Goal: Information Seeking & Learning: Learn about a topic

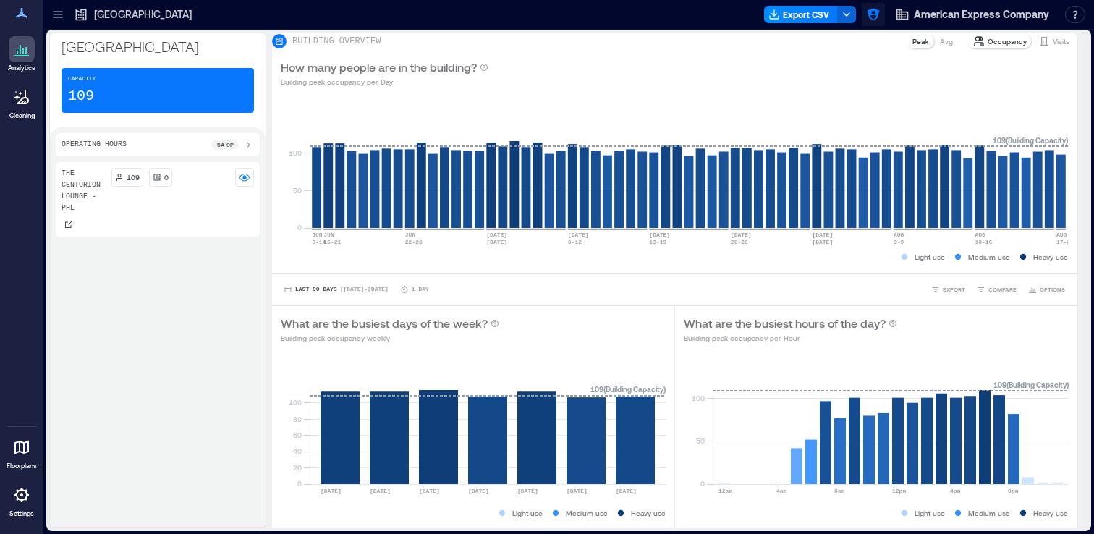
click at [870, 19] on icon "button" at bounding box center [873, 14] width 14 height 14
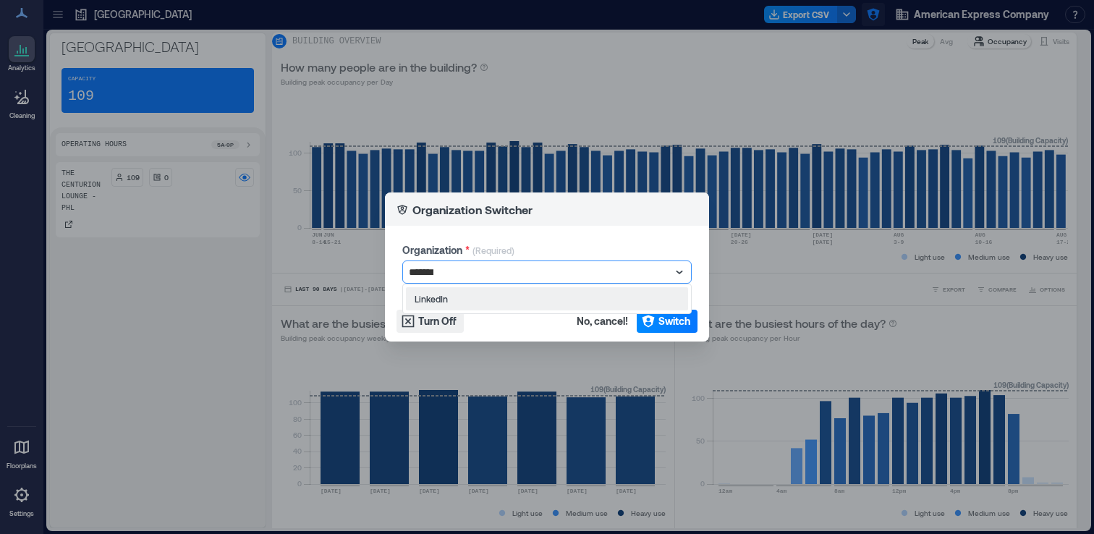
type input "********"
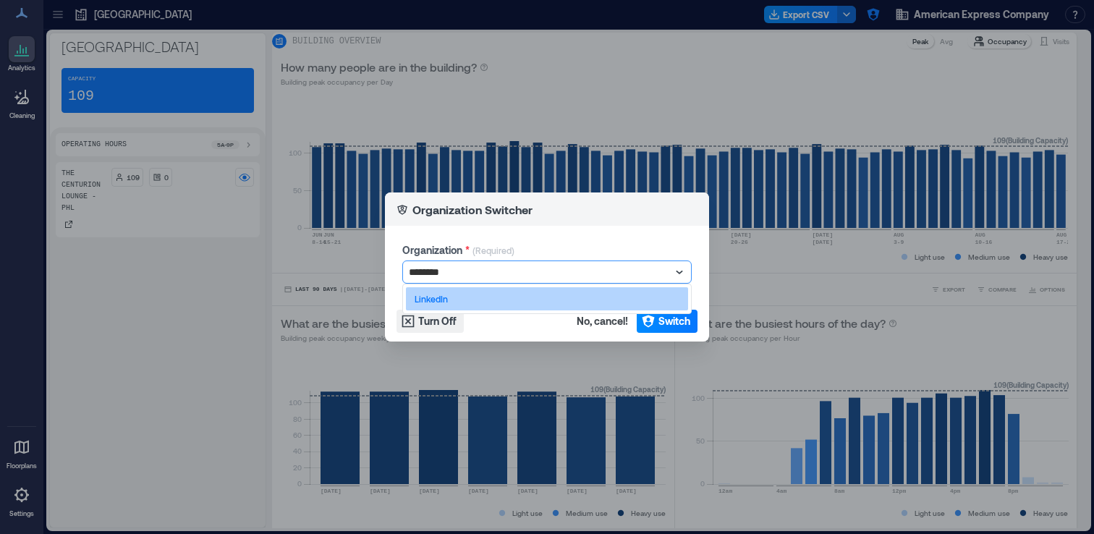
click at [658, 292] on div "LinkedIn" at bounding box center [547, 298] width 282 height 23
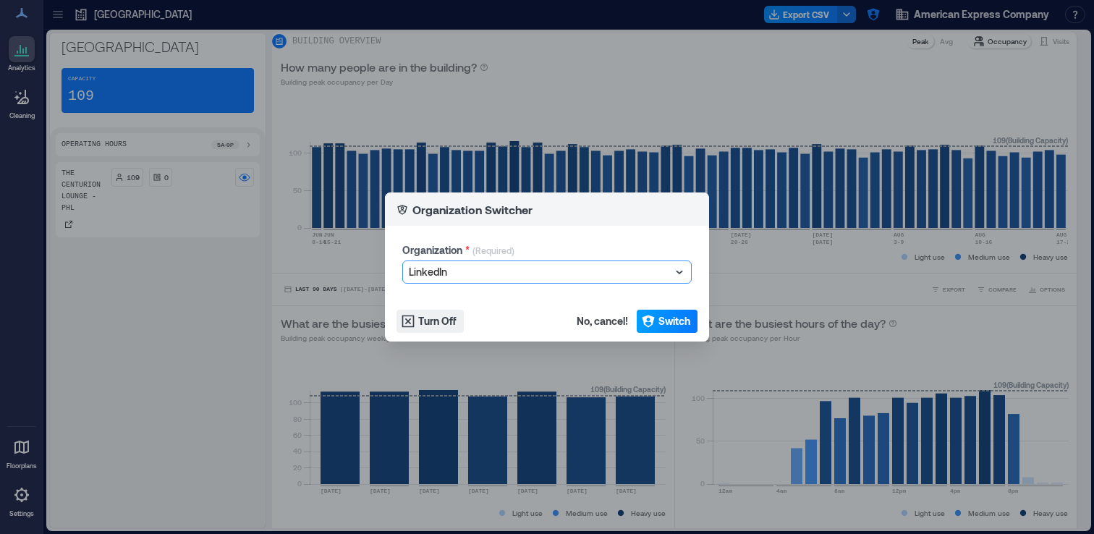
click at [660, 316] on span "Switch" at bounding box center [674, 321] width 32 height 14
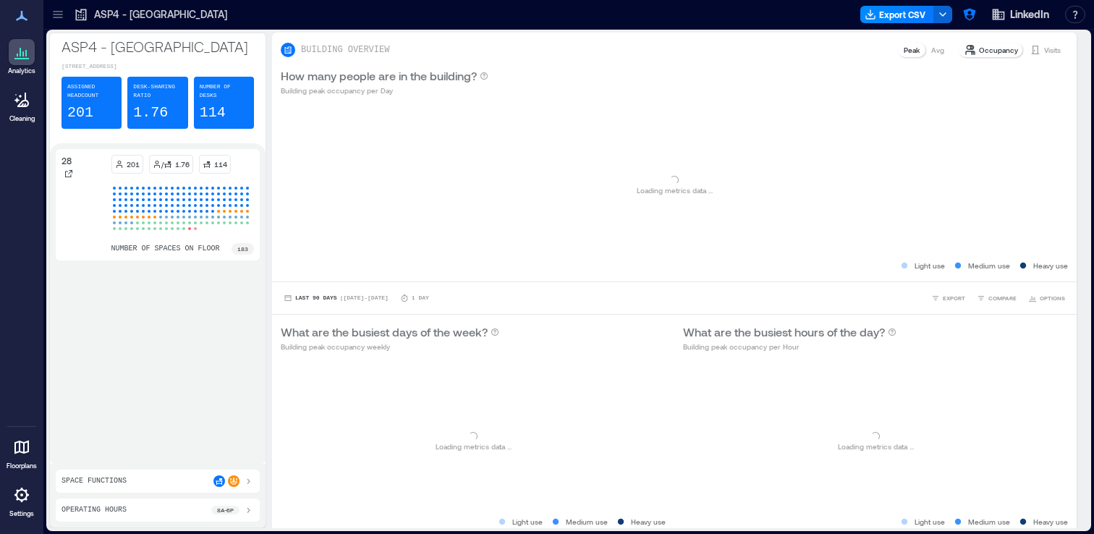
click at [58, 25] on div at bounding box center [57, 14] width 23 height 23
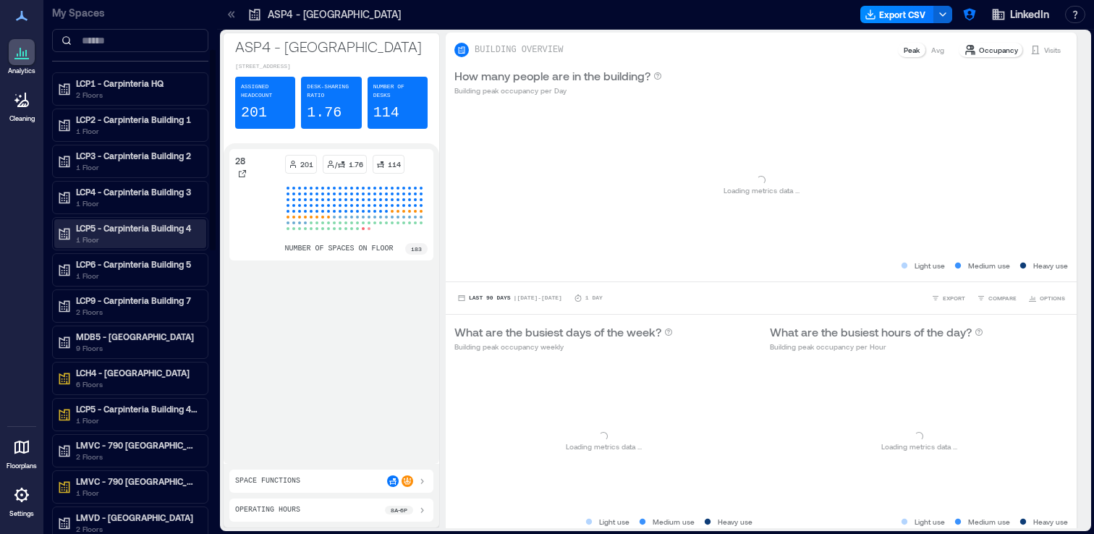
scroll to position [488, 0]
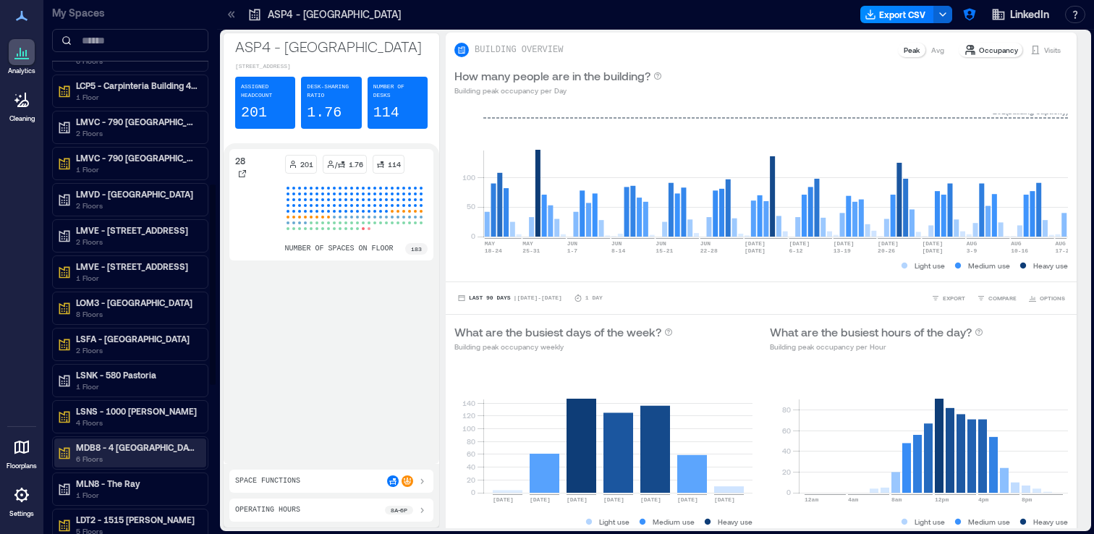
click at [161, 456] on p "6 Floors" at bounding box center [137, 459] width 122 height 12
click at [23, 462] on p "Floorplans" at bounding box center [22, 466] width 30 height 9
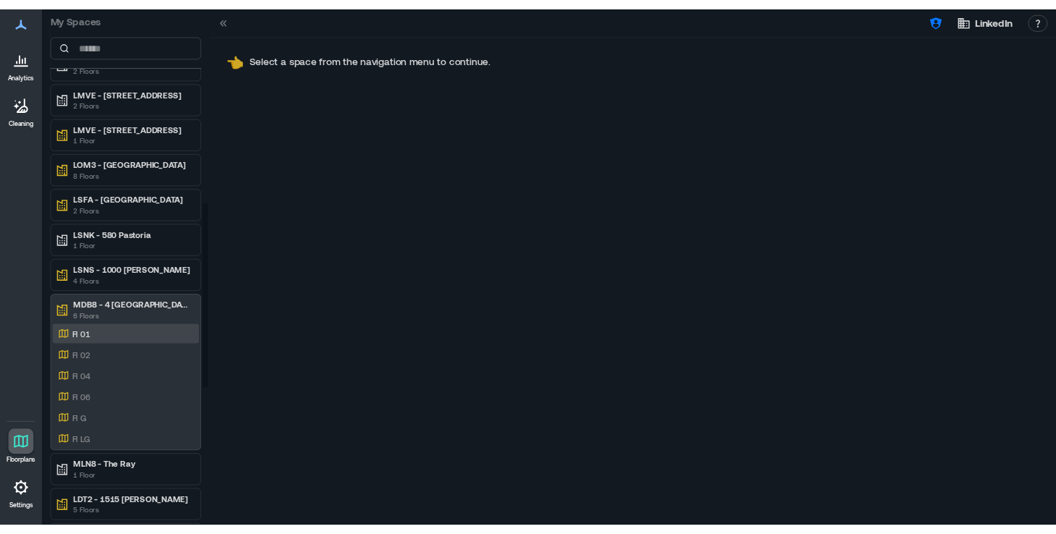
scroll to position [598, 0]
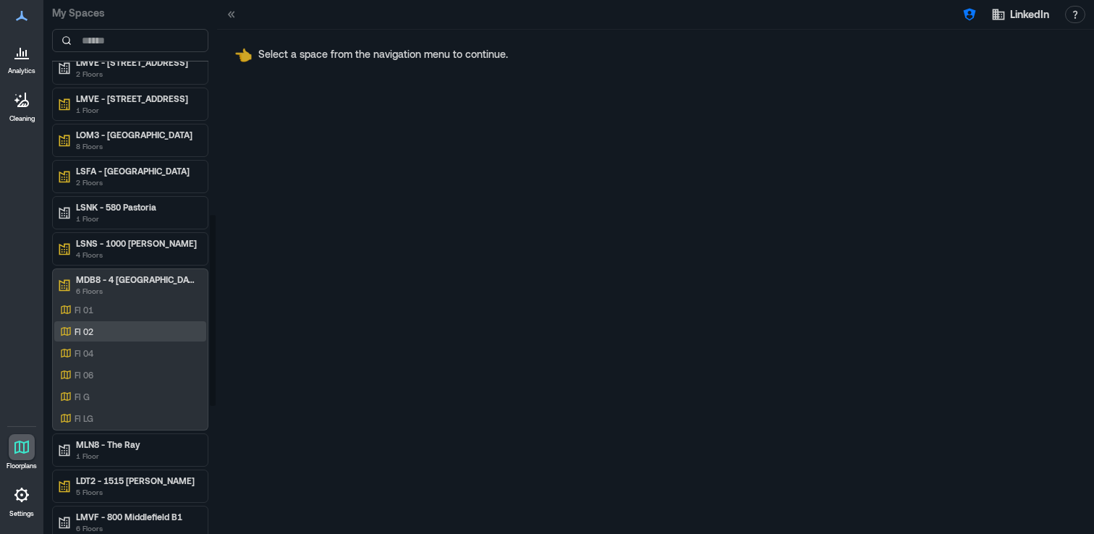
click at [115, 333] on div "Fl 02" at bounding box center [127, 331] width 140 height 14
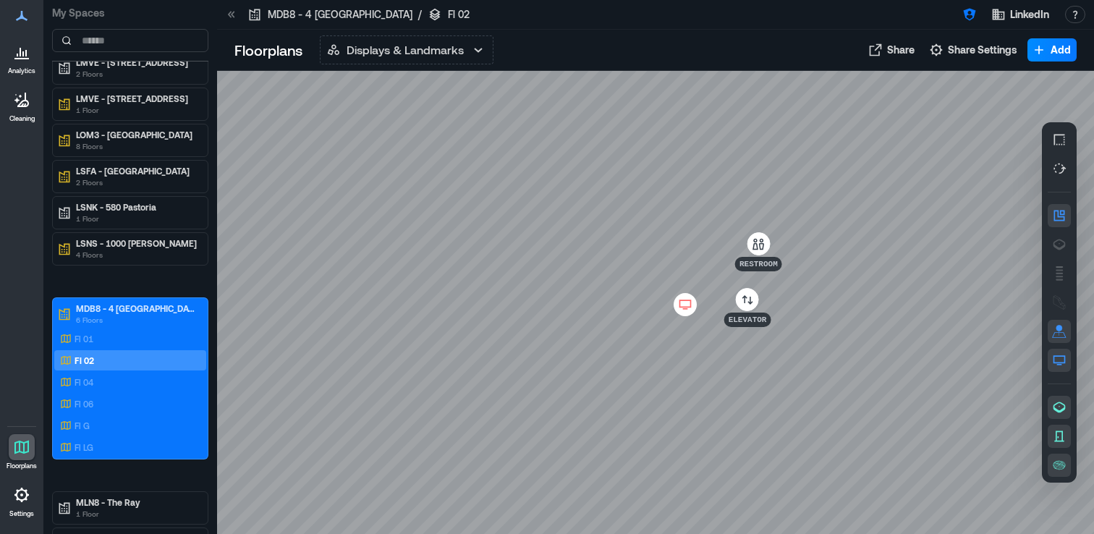
click at [685, 307] on icon at bounding box center [684, 304] width 17 height 14
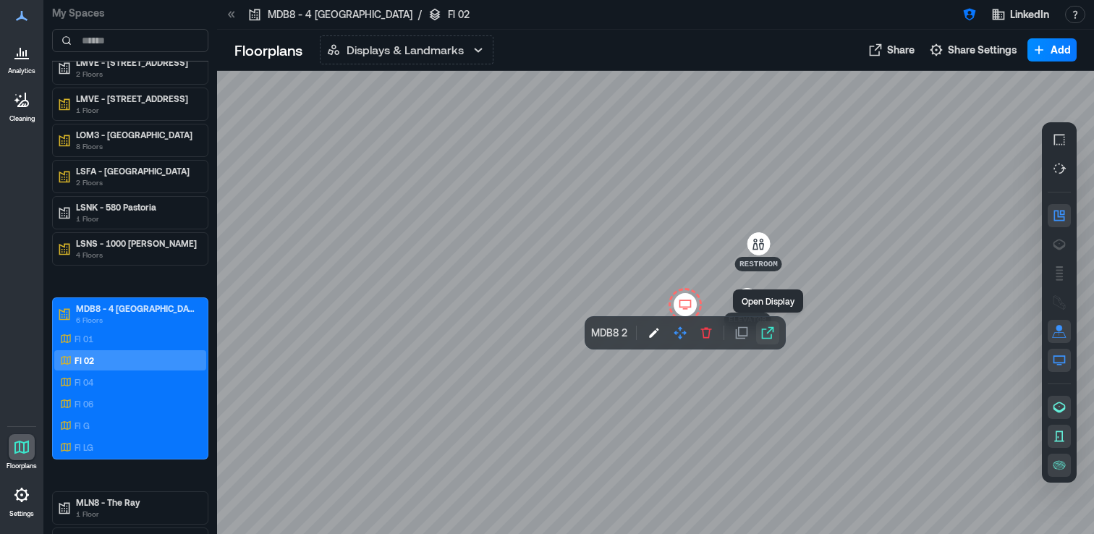
click at [768, 331] on icon "button" at bounding box center [767, 333] width 14 height 14
click at [690, 252] on div at bounding box center [655, 302] width 877 height 463
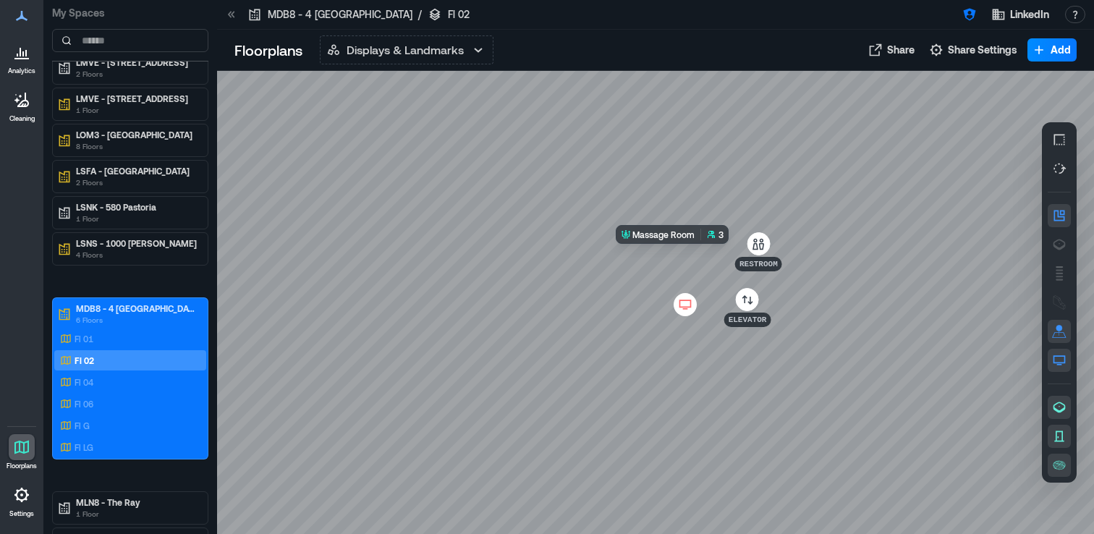
click at [684, 252] on div at bounding box center [655, 302] width 877 height 463
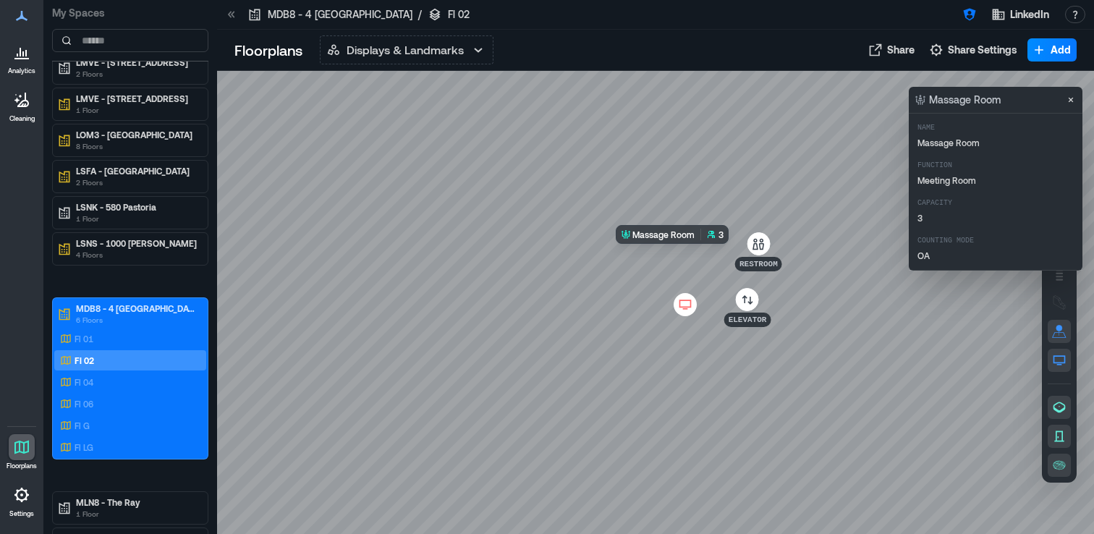
click at [684, 252] on div at bounding box center [655, 302] width 877 height 463
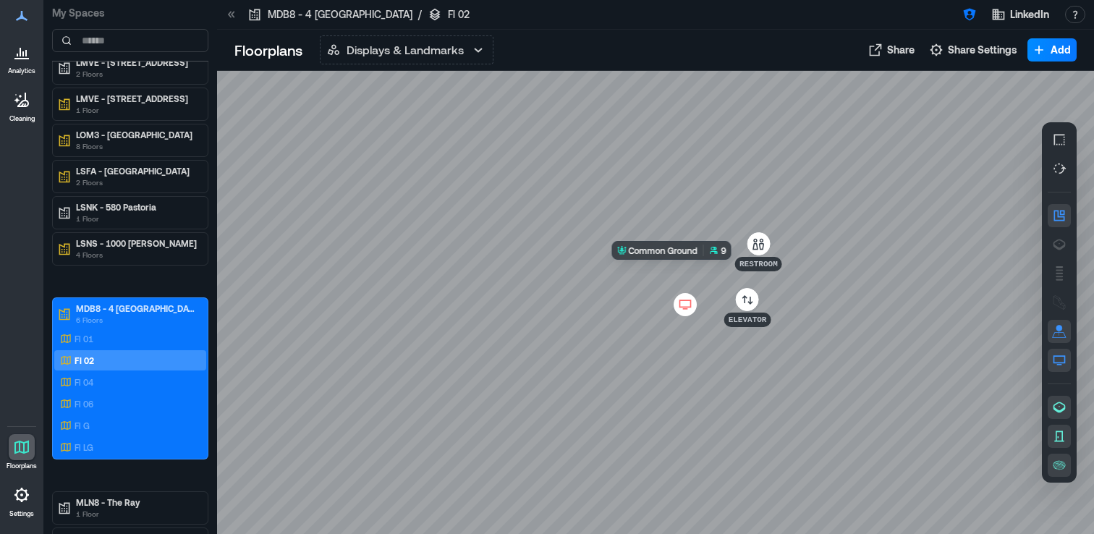
click at [687, 278] on div at bounding box center [655, 302] width 877 height 463
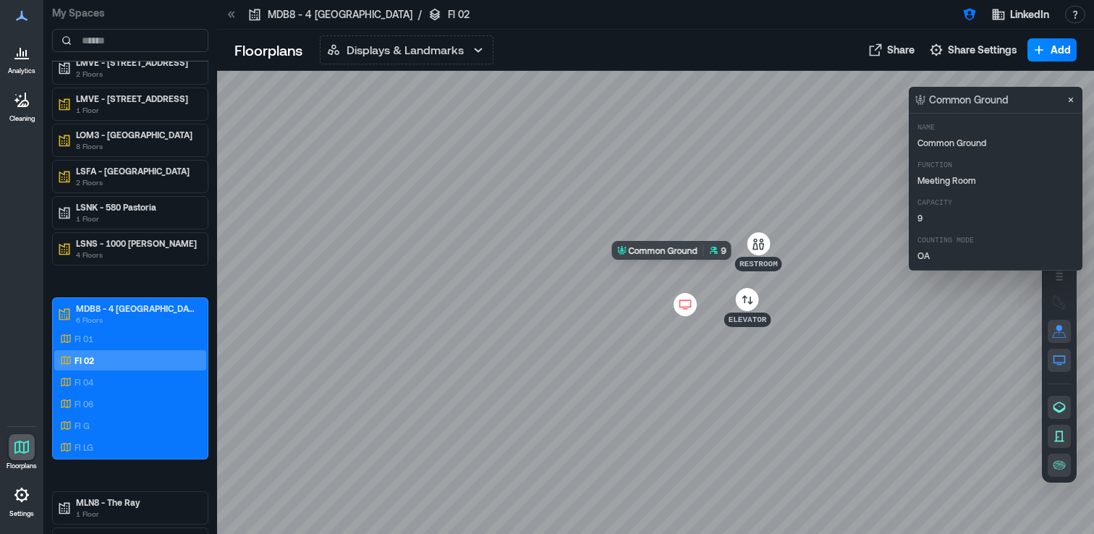
click at [687, 278] on div at bounding box center [655, 302] width 877 height 463
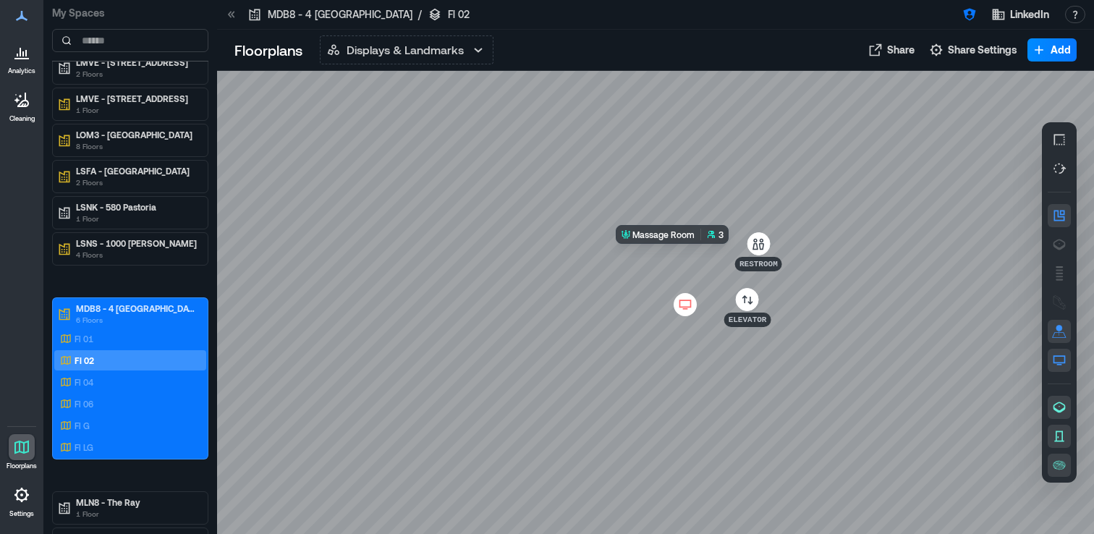
click at [689, 252] on div at bounding box center [655, 302] width 877 height 463
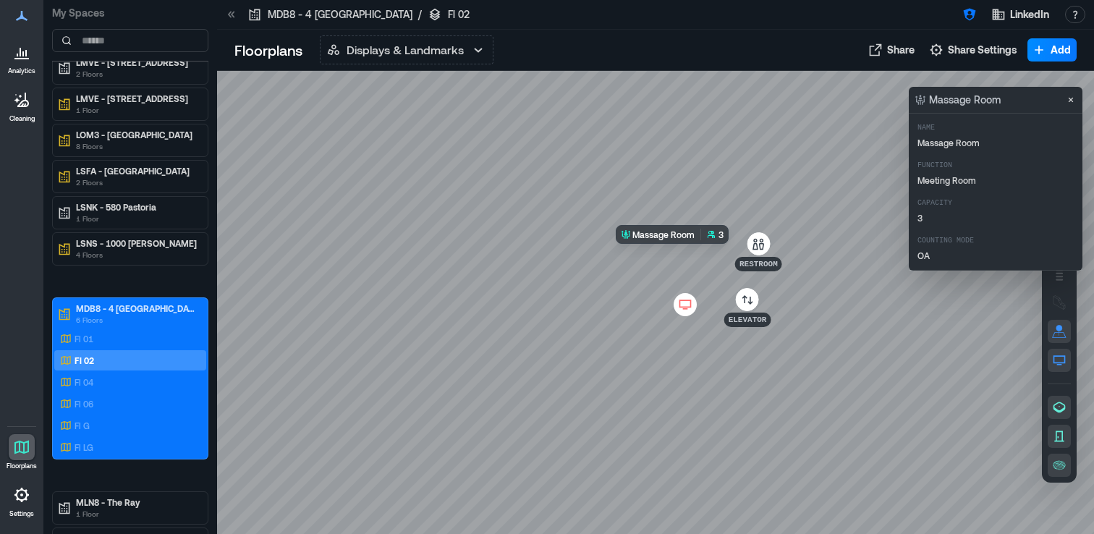
click at [689, 252] on div at bounding box center [655, 302] width 877 height 463
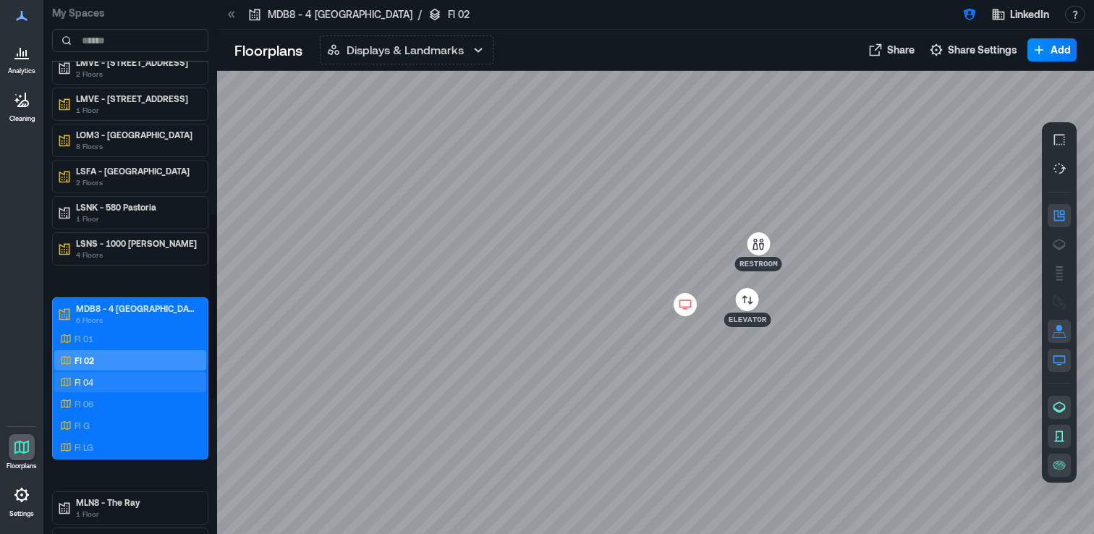
click at [119, 380] on div "Fl 04" at bounding box center [127, 382] width 140 height 14
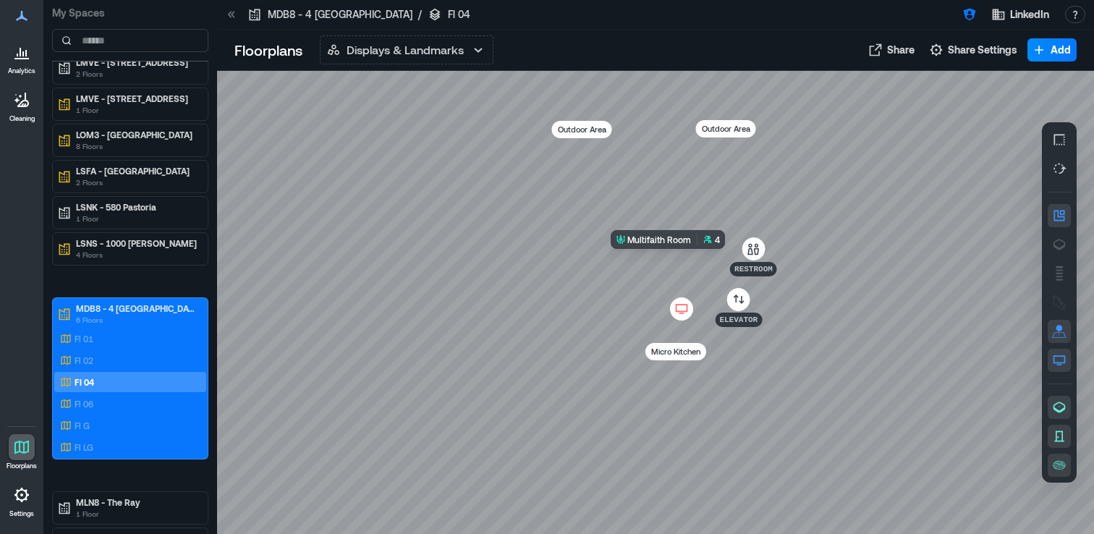
click at [683, 256] on div at bounding box center [655, 302] width 877 height 463
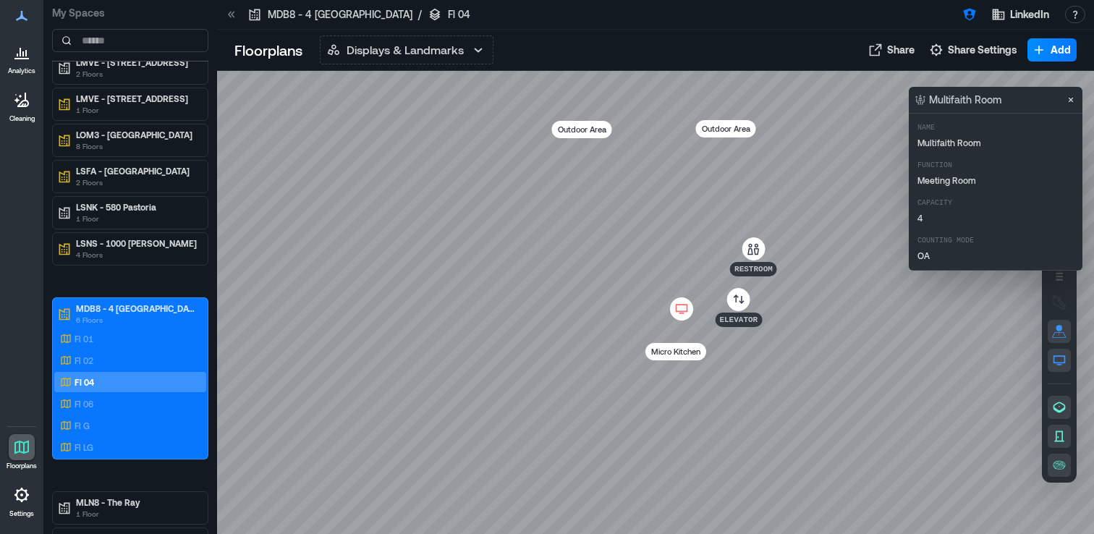
click at [676, 307] on icon at bounding box center [681, 309] width 17 height 14
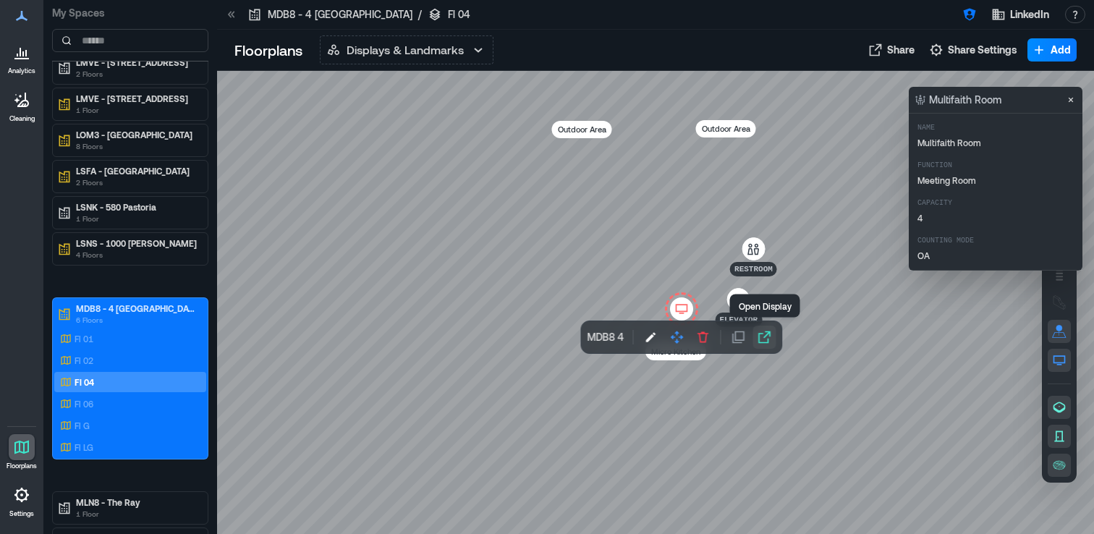
click at [758, 336] on icon "button" at bounding box center [764, 337] width 12 height 12
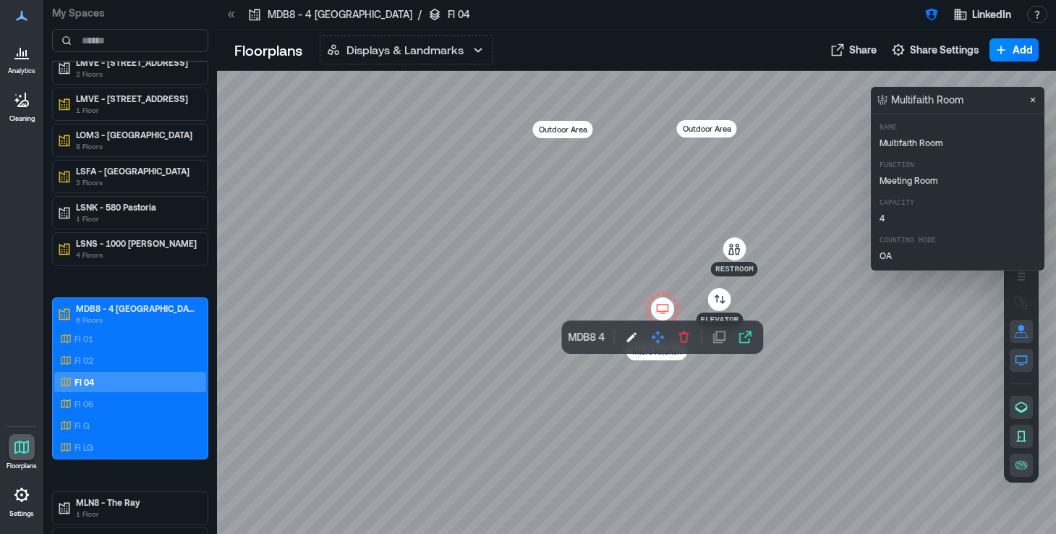
click at [14, 56] on icon at bounding box center [21, 51] width 17 height 17
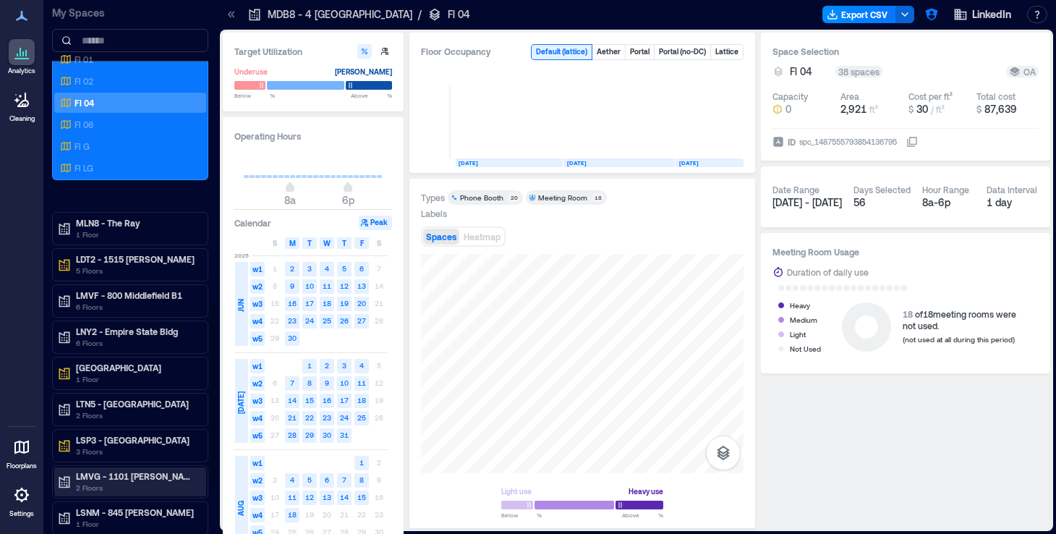
scroll to position [896, 0]
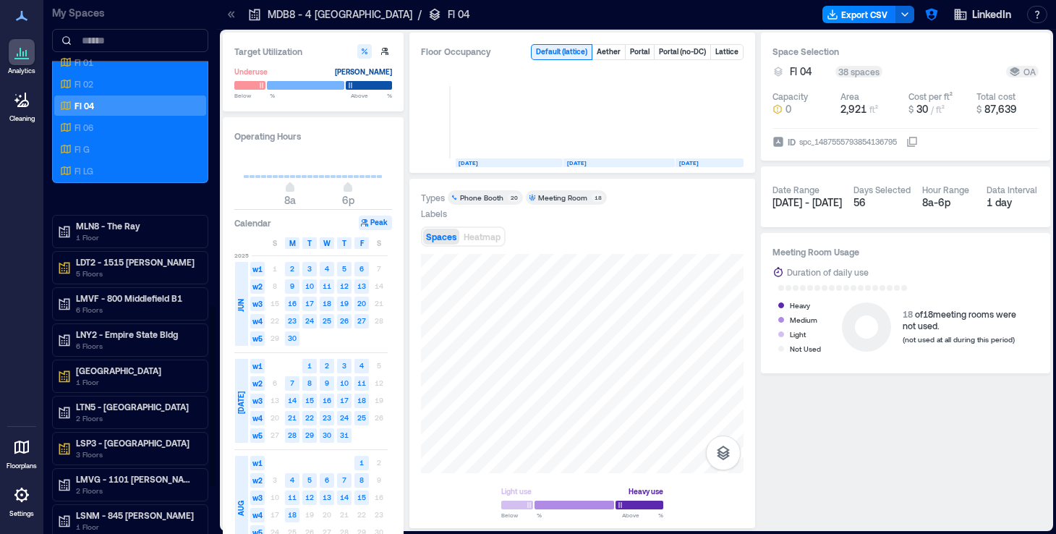
click at [105, 216] on div "MLN8 - The Ray 1 Floor" at bounding box center [130, 231] width 156 height 33
click at [105, 227] on p "MLN8 - The Ray" at bounding box center [137, 226] width 122 height 12
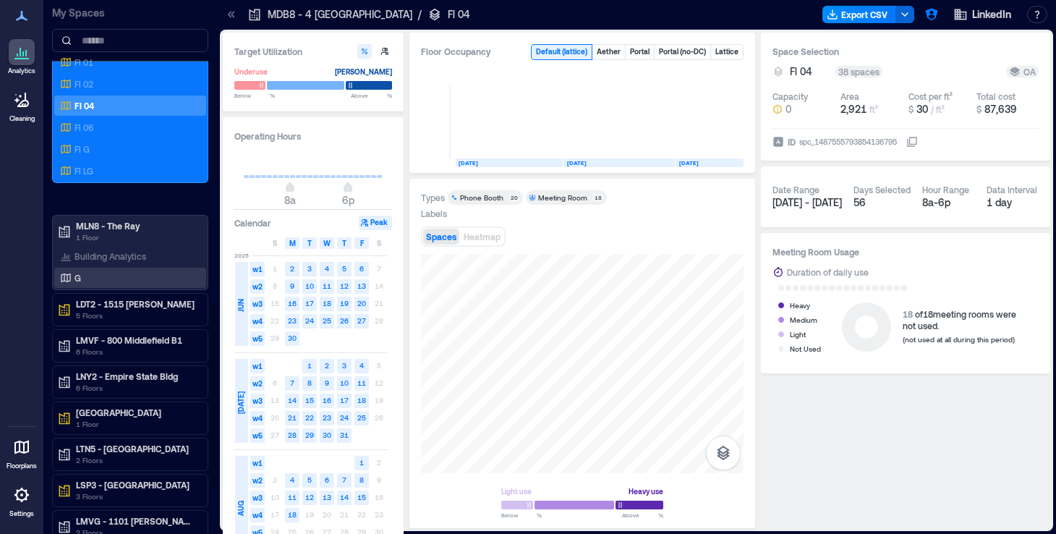
click at [110, 276] on div "G" at bounding box center [127, 278] width 140 height 14
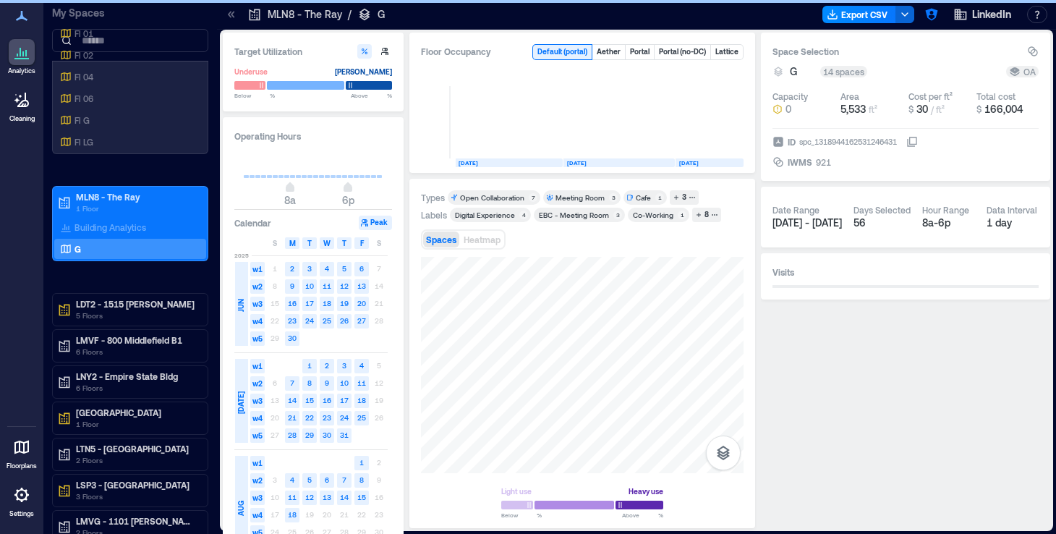
click at [229, 18] on icon at bounding box center [231, 14] width 14 height 14
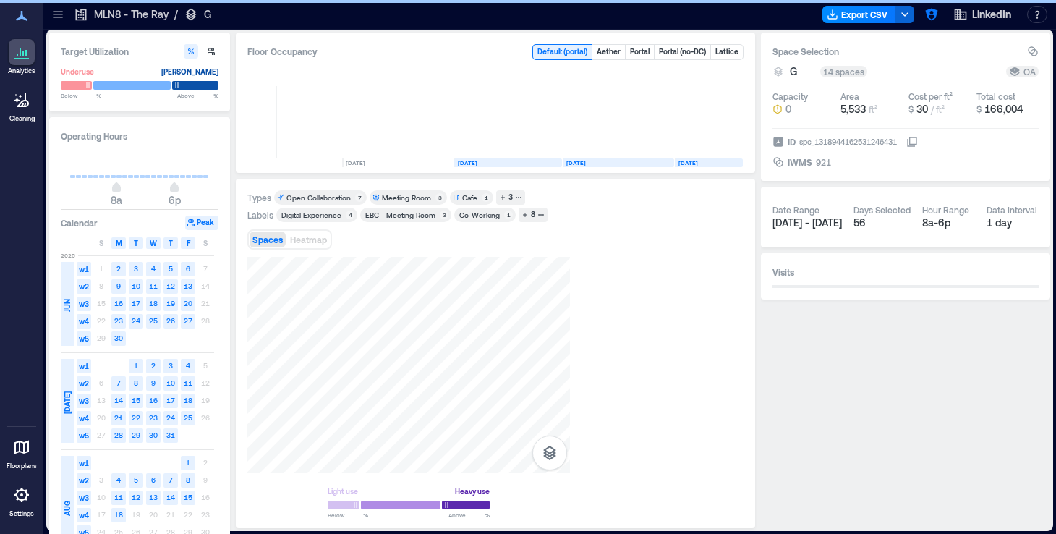
scroll to position [0, 450]
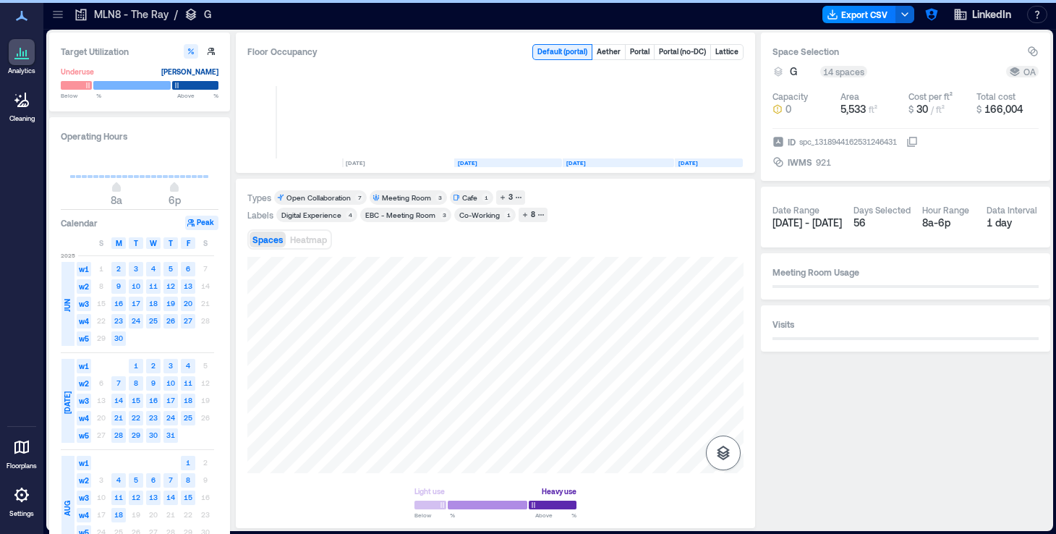
click at [715, 453] on icon "button" at bounding box center [723, 452] width 17 height 17
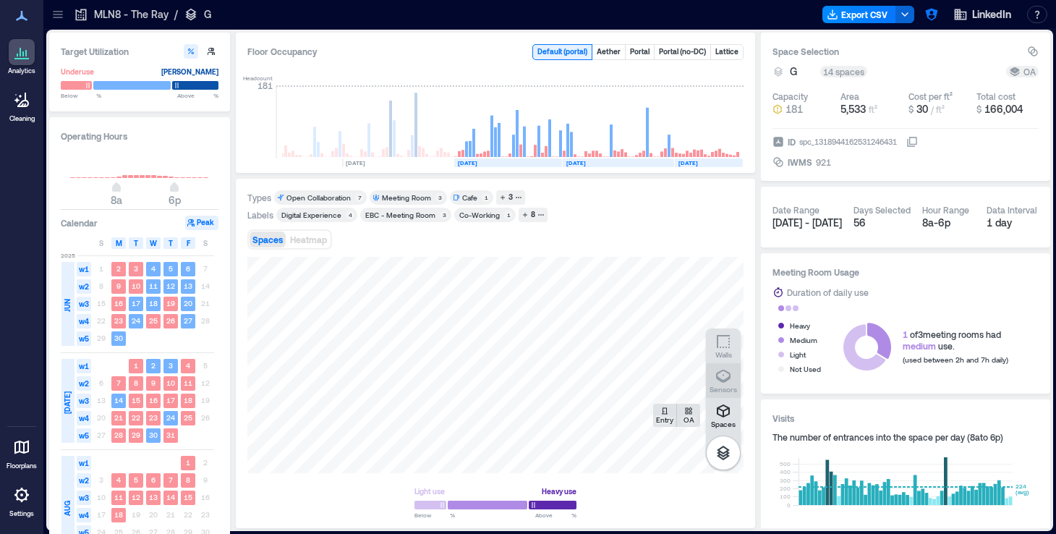
click at [721, 378] on icon "button" at bounding box center [723, 376] width 17 height 17
click at [409, 391] on div "H3GEE080" at bounding box center [495, 365] width 496 height 216
click at [645, 272] on span "Details" at bounding box center [643, 272] width 33 height 14
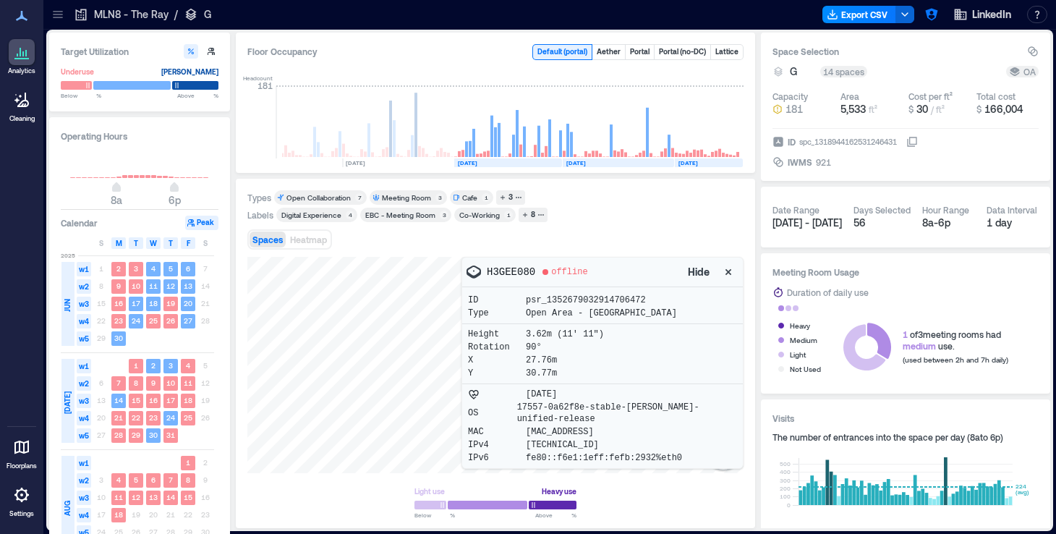
drag, startPoint x: 727, startPoint y: 270, endPoint x: 667, endPoint y: 225, distance: 75.0
click at [667, 225] on div "Types Open Collaboration 7 Meeting Room 3 Cafe 1 3 Labels Digital Experience 4 …" at bounding box center [495, 353] width 496 height 326
click at [613, 216] on div "Labels Digital Experience 4 EBC - Meeting Room 3 Co-Working 1 8" at bounding box center [495, 215] width 496 height 14
click at [731, 272] on icon "button" at bounding box center [728, 272] width 14 height 14
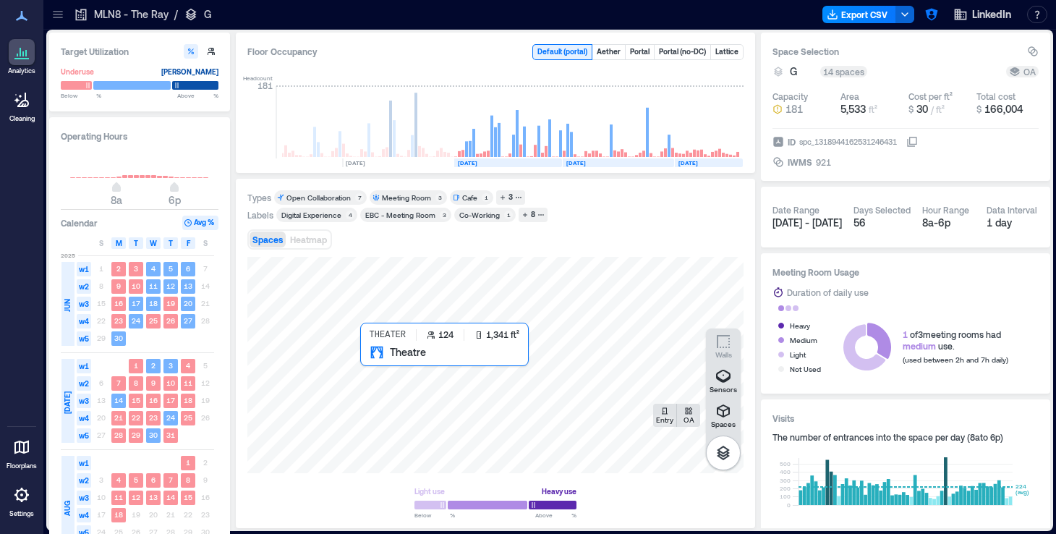
click at [404, 378] on div at bounding box center [495, 365] width 496 height 216
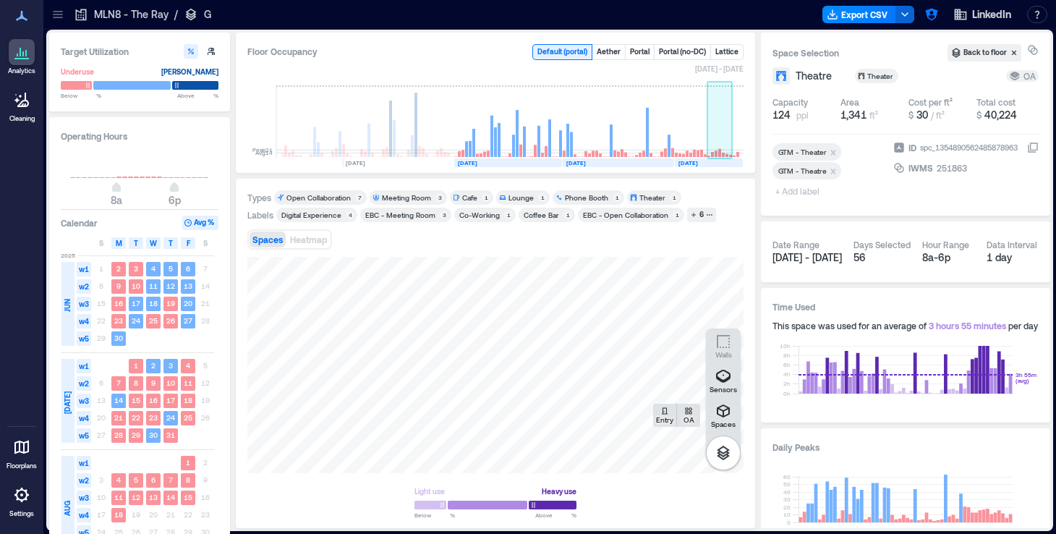
click at [726, 143] on rect at bounding box center [720, 122] width 25 height 72
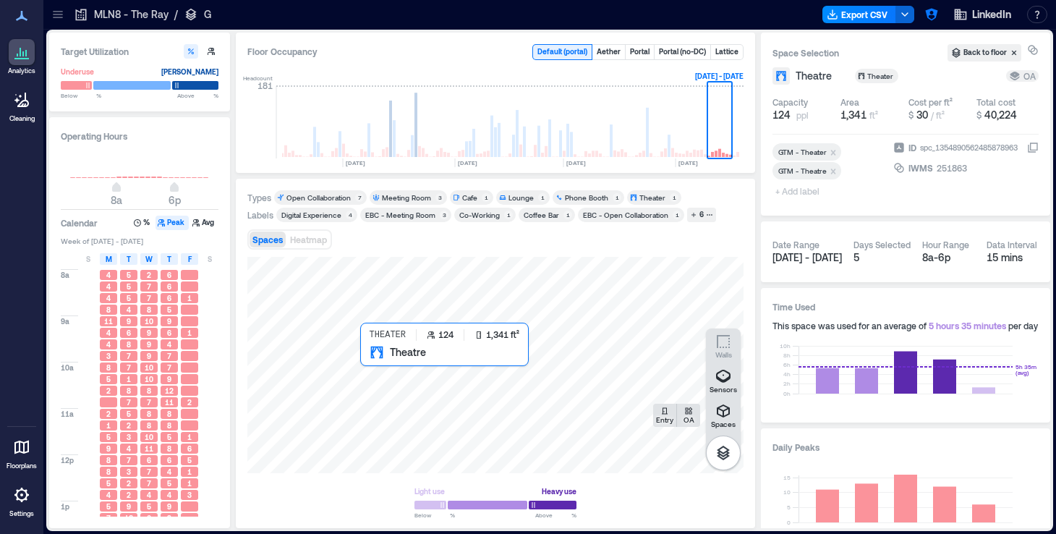
click at [418, 381] on div at bounding box center [495, 365] width 496 height 216
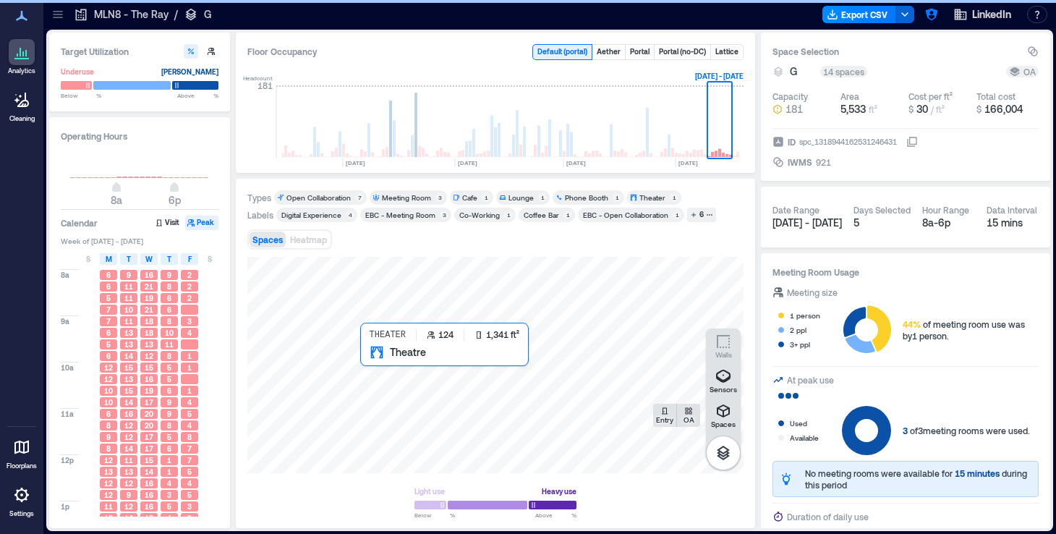
click at [418, 381] on div at bounding box center [495, 365] width 496 height 216
